Goal: Task Accomplishment & Management: Use online tool/utility

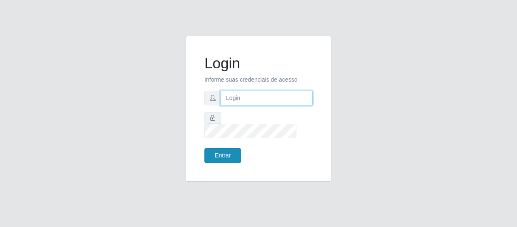
type input "[EMAIL_ADDRESS][DOMAIN_NAME]"
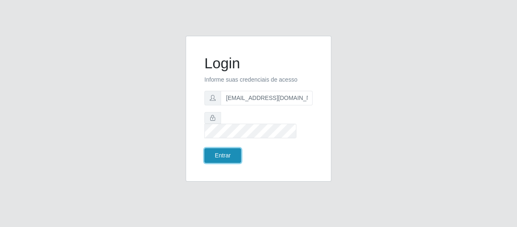
click at [229, 149] on button "Entrar" at bounding box center [222, 155] width 37 height 15
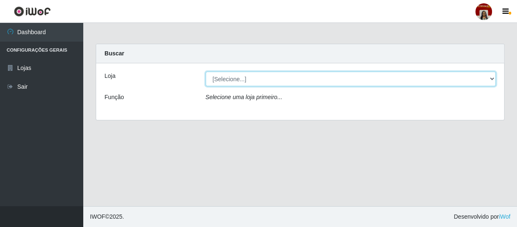
click at [491, 76] on select "[Selecione...] Mar Vermelho - Loja 04" at bounding box center [351, 79] width 290 height 15
select select "251"
click at [206, 72] on select "[Selecione...] Mar Vermelho - Loja 04" at bounding box center [351, 79] width 290 height 15
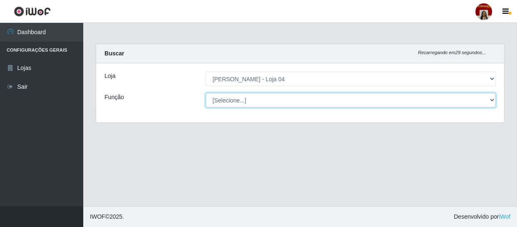
click at [495, 97] on select "[Selecione...] ASG ASG + ASG ++ Auxiliar de Depósito Auxiliar de Depósito + Aux…" at bounding box center [351, 100] width 290 height 15
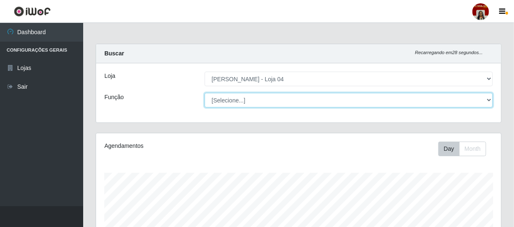
scroll to position [173, 405]
select select "22"
click at [205, 93] on select "[Selecione...] ASG ASG + ASG ++ Auxiliar de Depósito Auxiliar de Depósito + Aux…" at bounding box center [349, 100] width 288 height 15
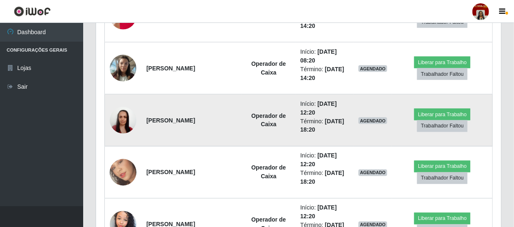
scroll to position [480, 0]
